Goal: Transaction & Acquisition: Purchase product/service

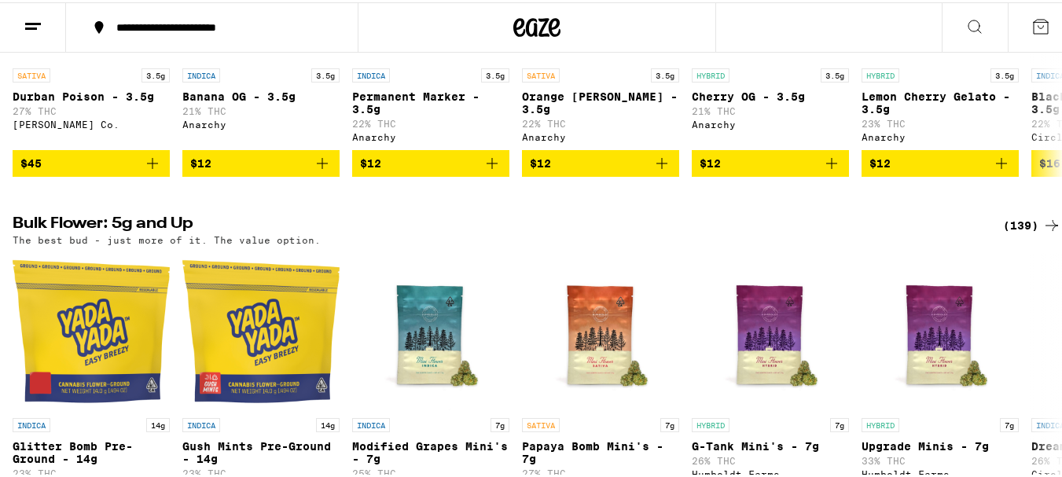
drag, startPoint x: 0, startPoint y: 0, endPoint x: 1066, endPoint y: 154, distance: 1077.1
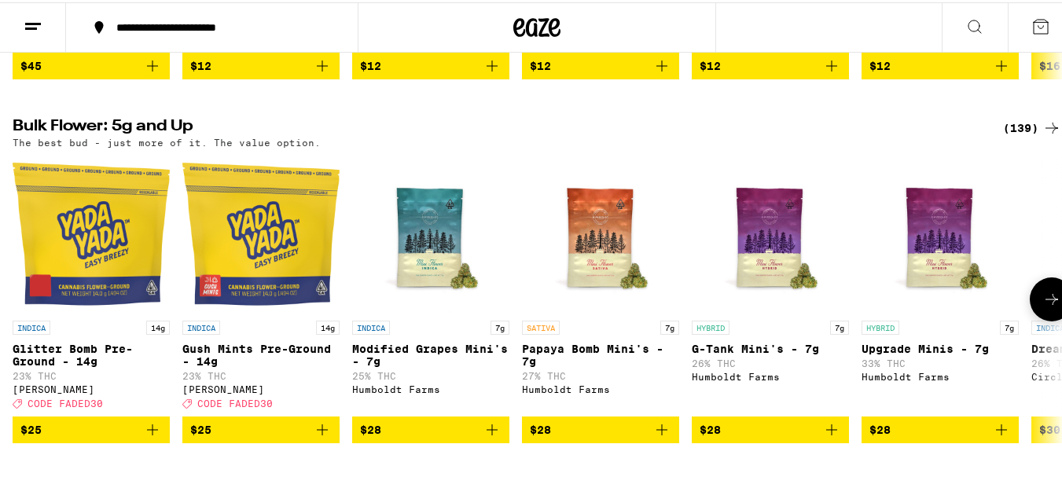
click at [1030, 319] on button at bounding box center [1052, 297] width 44 height 44
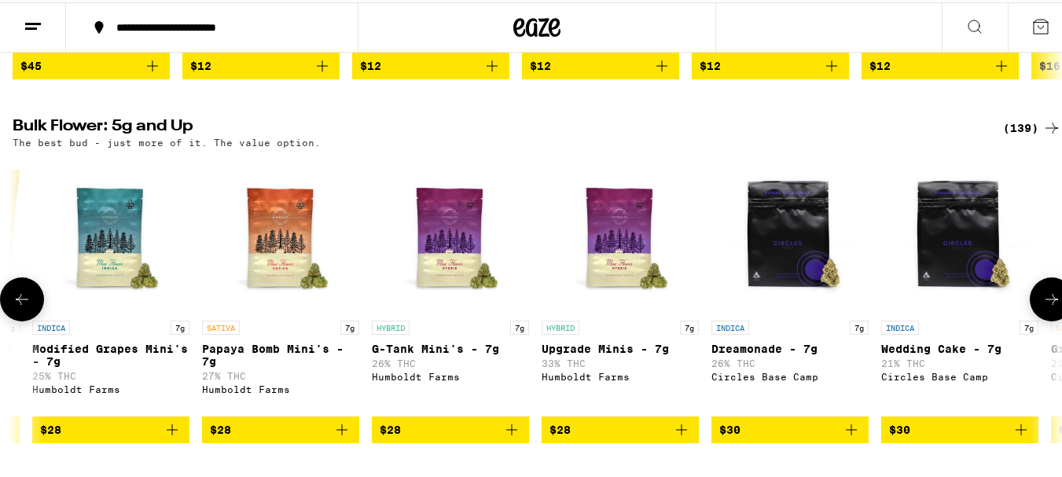
scroll to position [0, 709]
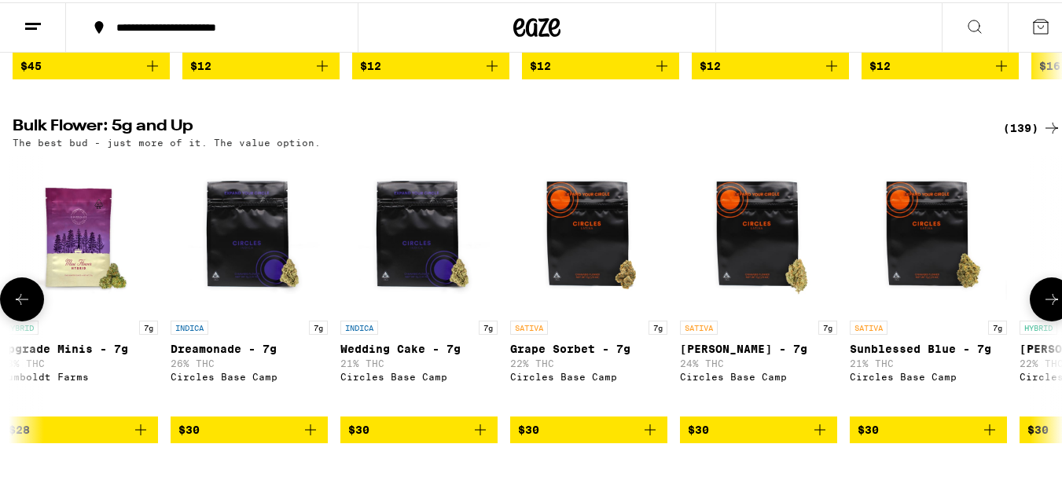
click at [1030, 319] on button at bounding box center [1052, 297] width 44 height 44
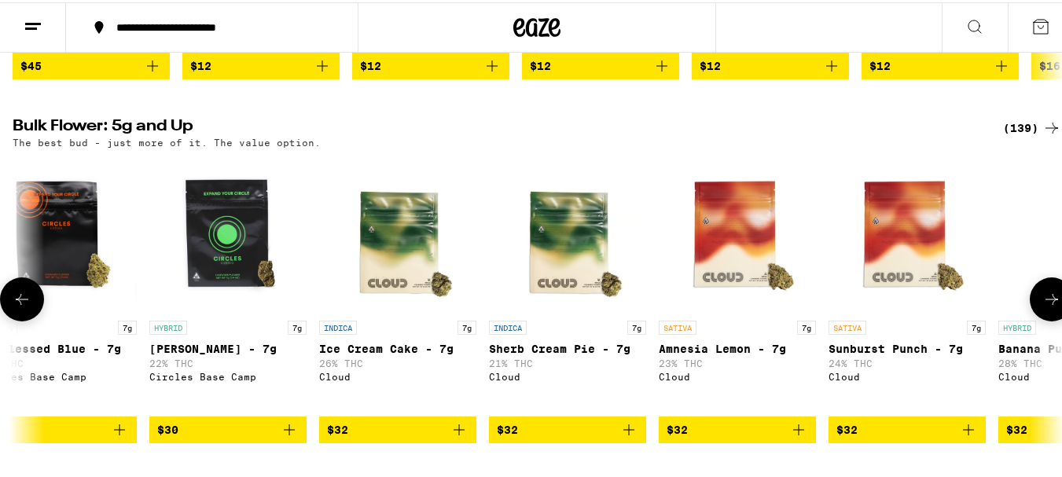
click at [1030, 319] on button at bounding box center [1052, 297] width 44 height 44
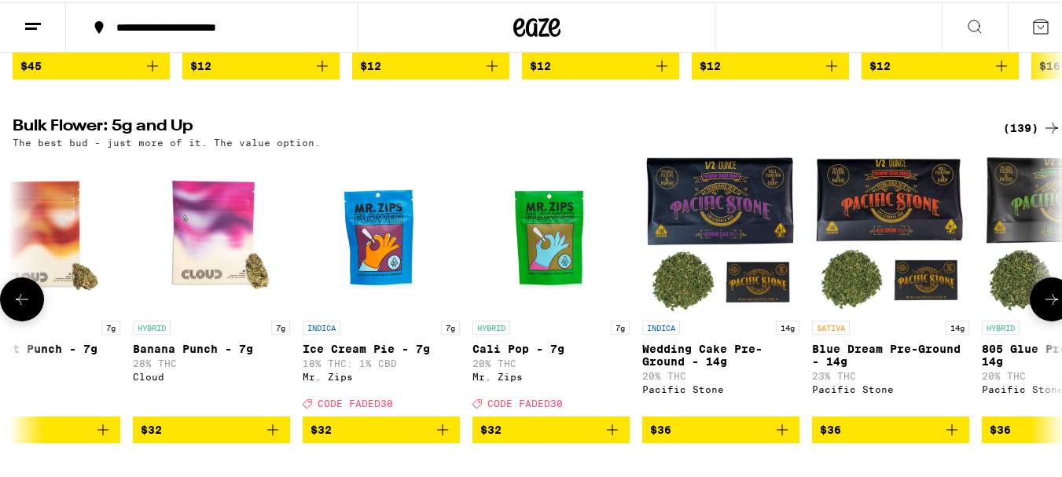
click at [1030, 319] on button at bounding box center [1052, 297] width 44 height 44
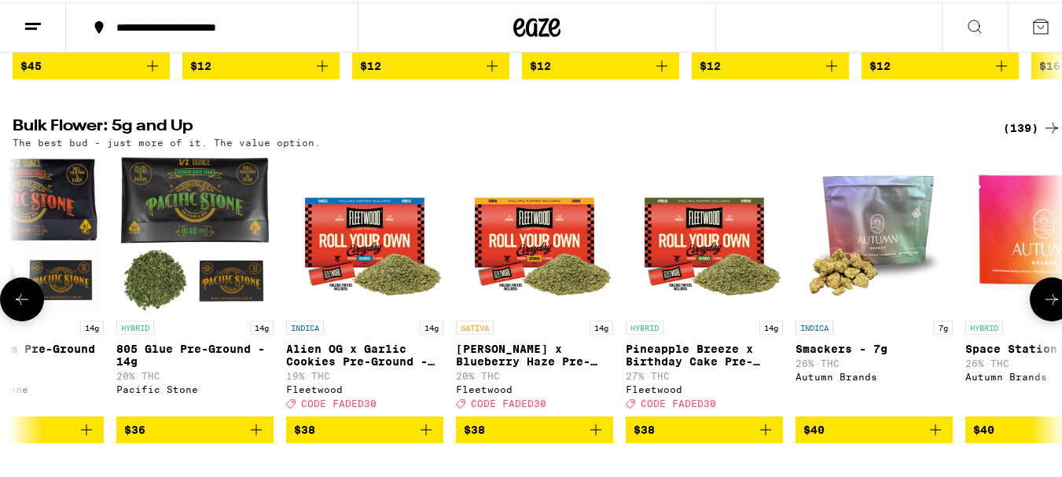
click at [1030, 319] on button at bounding box center [1052, 297] width 44 height 44
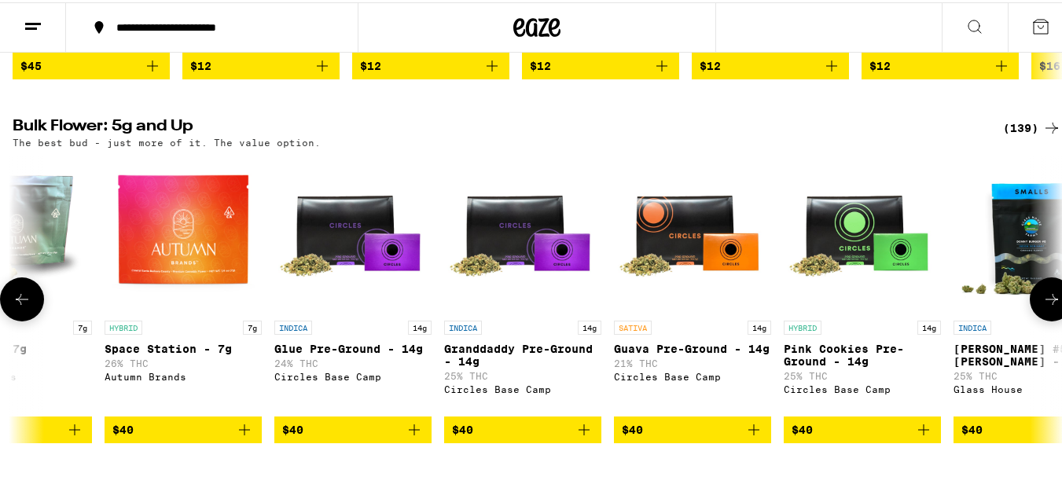
scroll to position [0, 4328]
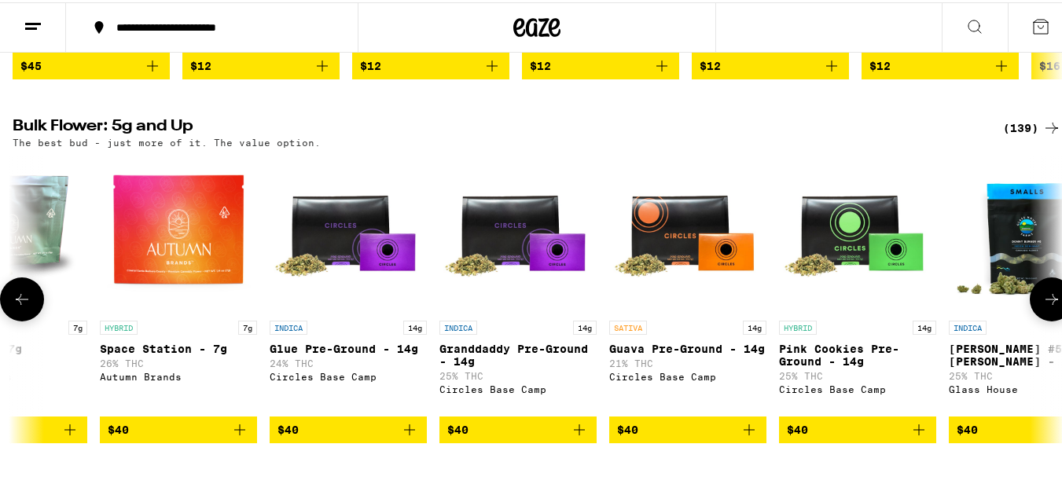
click at [1030, 319] on button at bounding box center [1052, 297] width 44 height 44
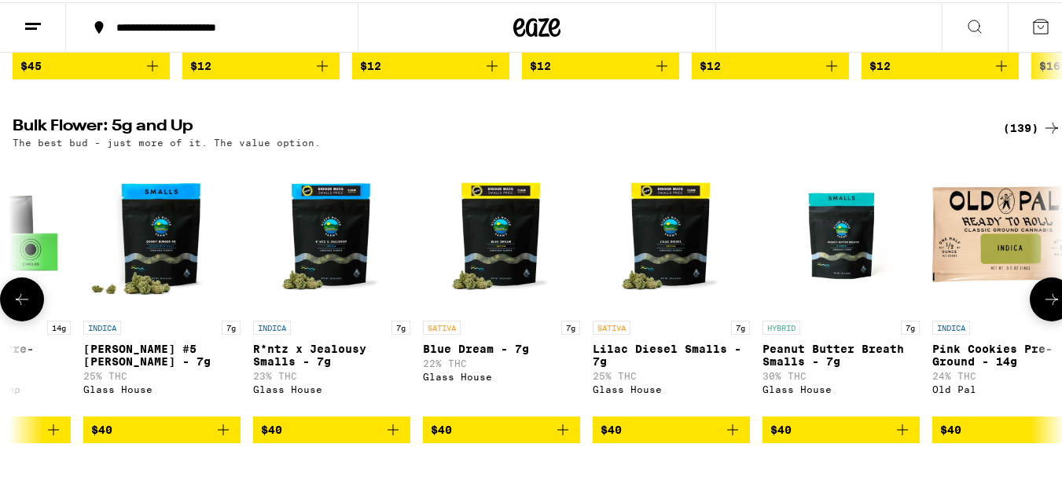
click at [1030, 319] on button at bounding box center [1052, 297] width 44 height 44
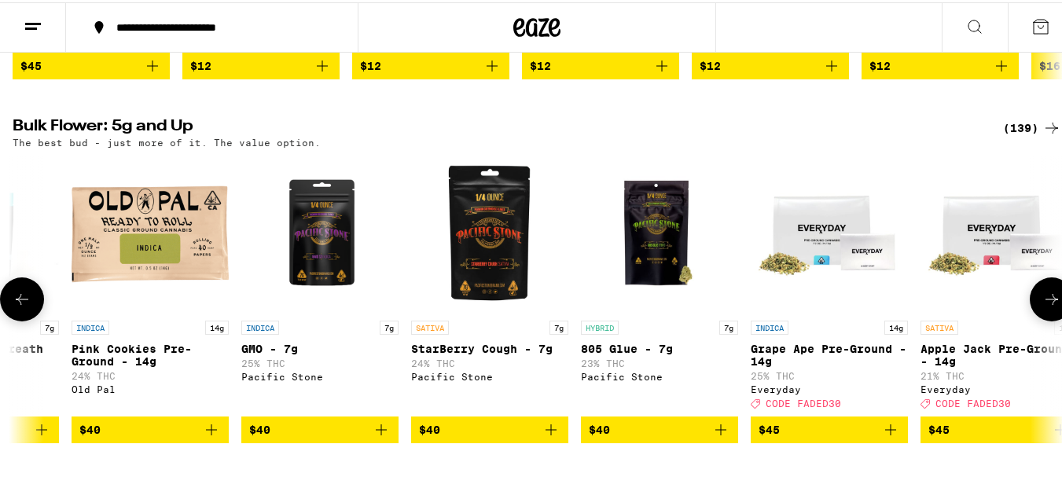
scroll to position [0, 6059]
